Goal: Navigation & Orientation: Find specific page/section

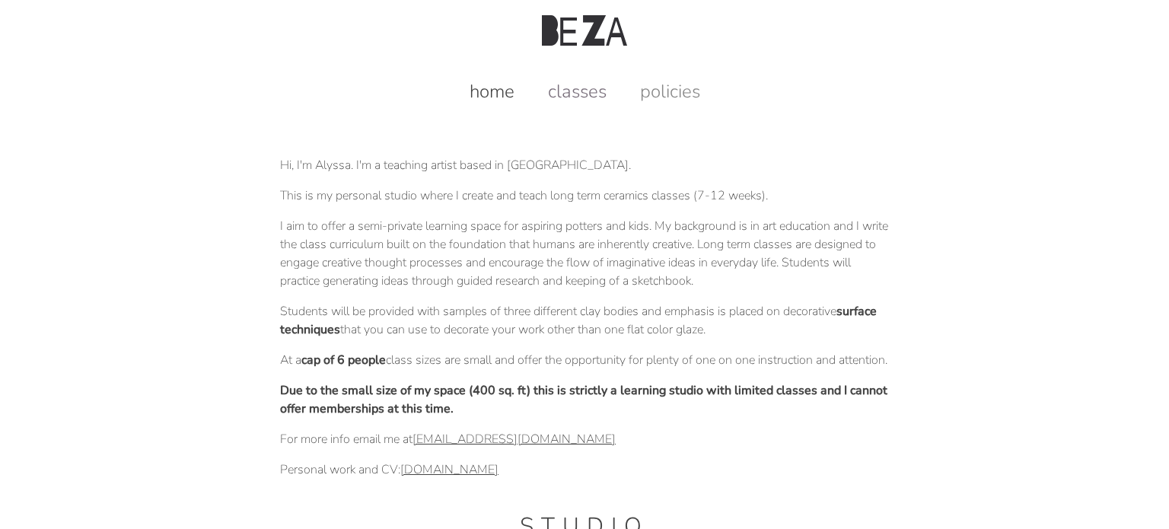
click at [571, 87] on link "classes" at bounding box center [577, 91] width 89 height 24
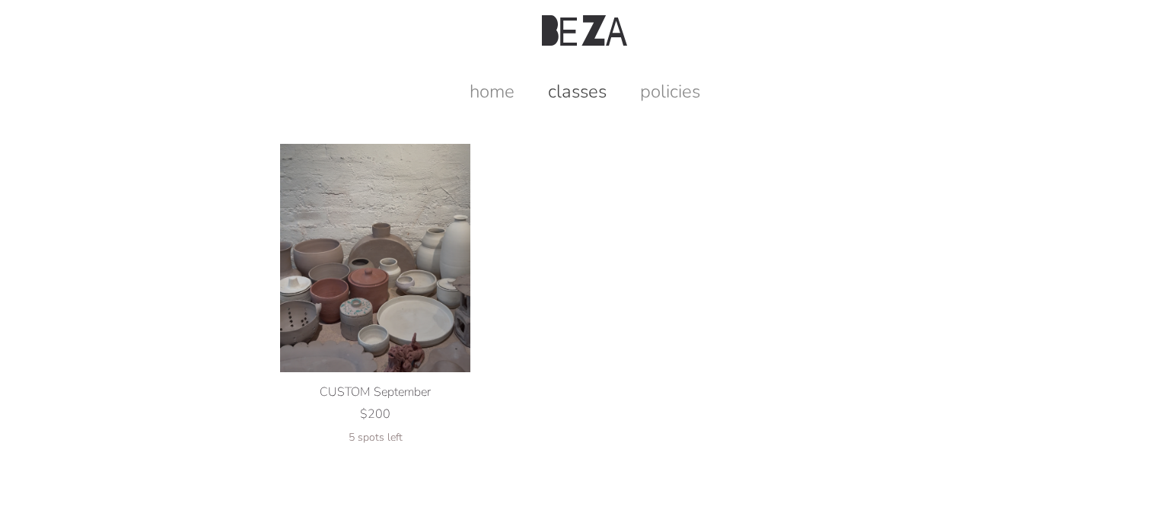
click at [342, 272] on img at bounding box center [375, 258] width 190 height 228
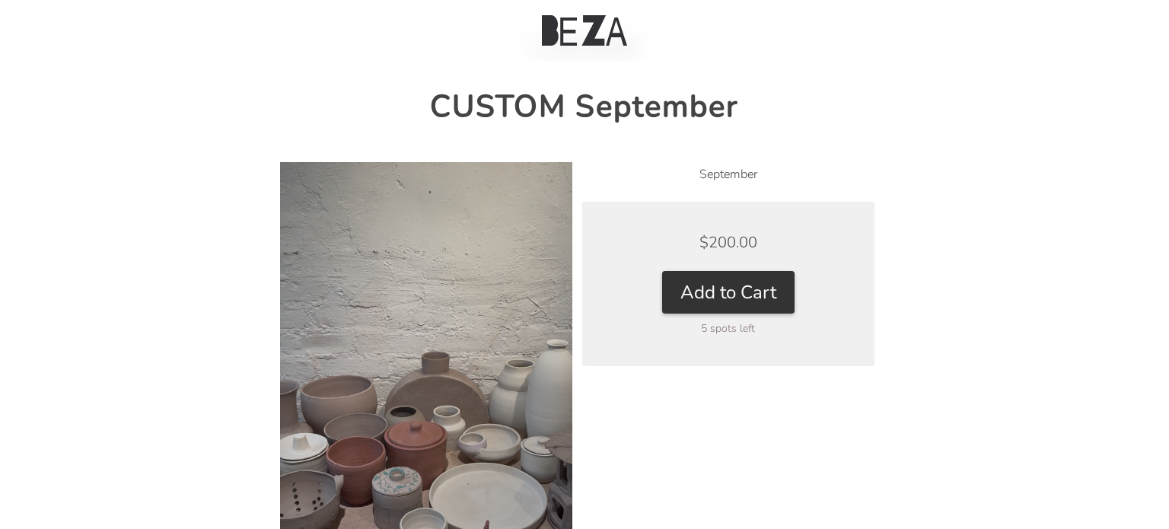
scroll to position [27, 0]
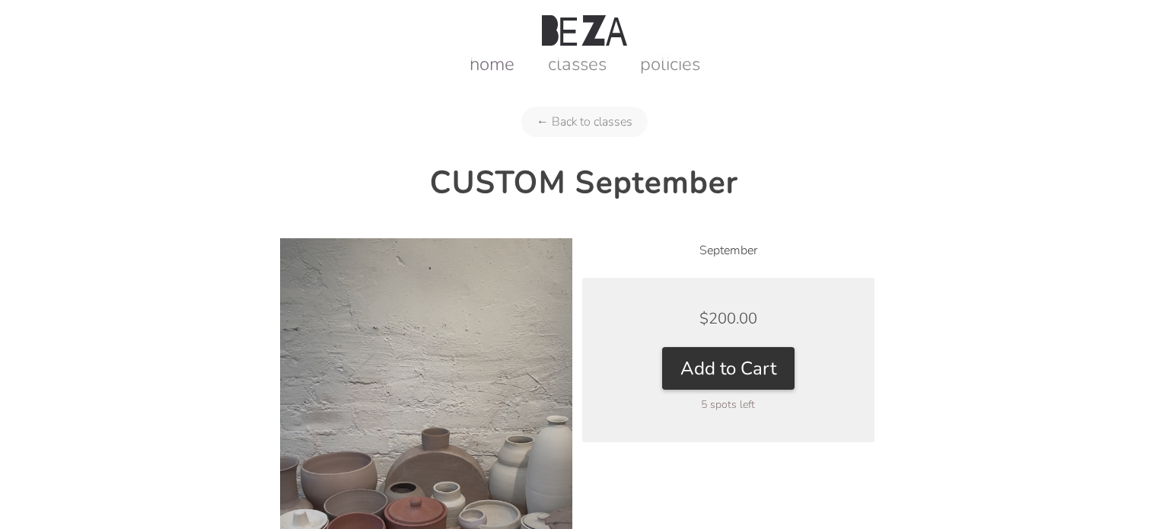
click at [517, 62] on link "home" at bounding box center [491, 64] width 75 height 24
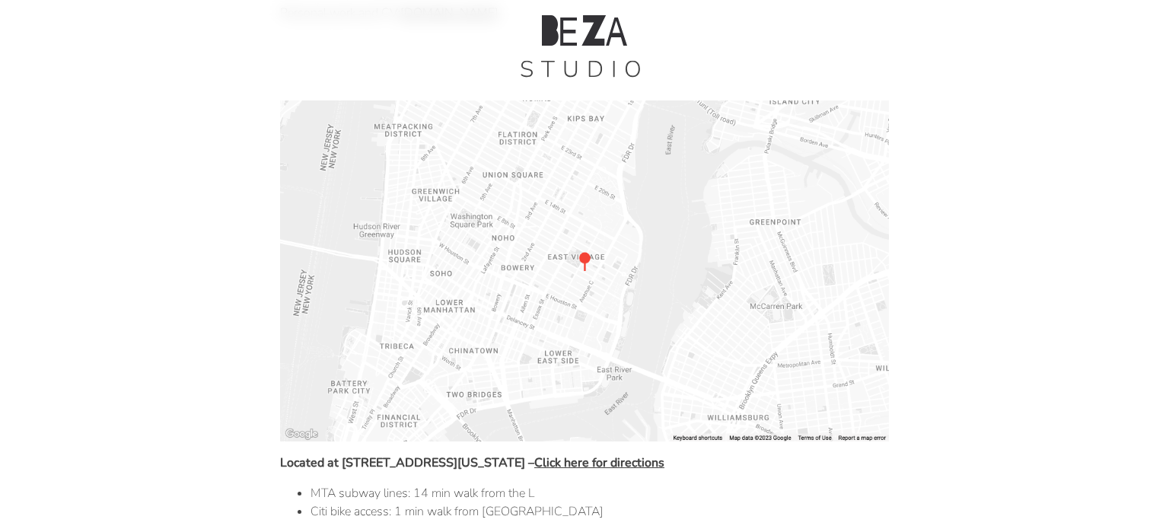
scroll to position [761, 0]
